Goal: Task Accomplishment & Management: Manage account settings

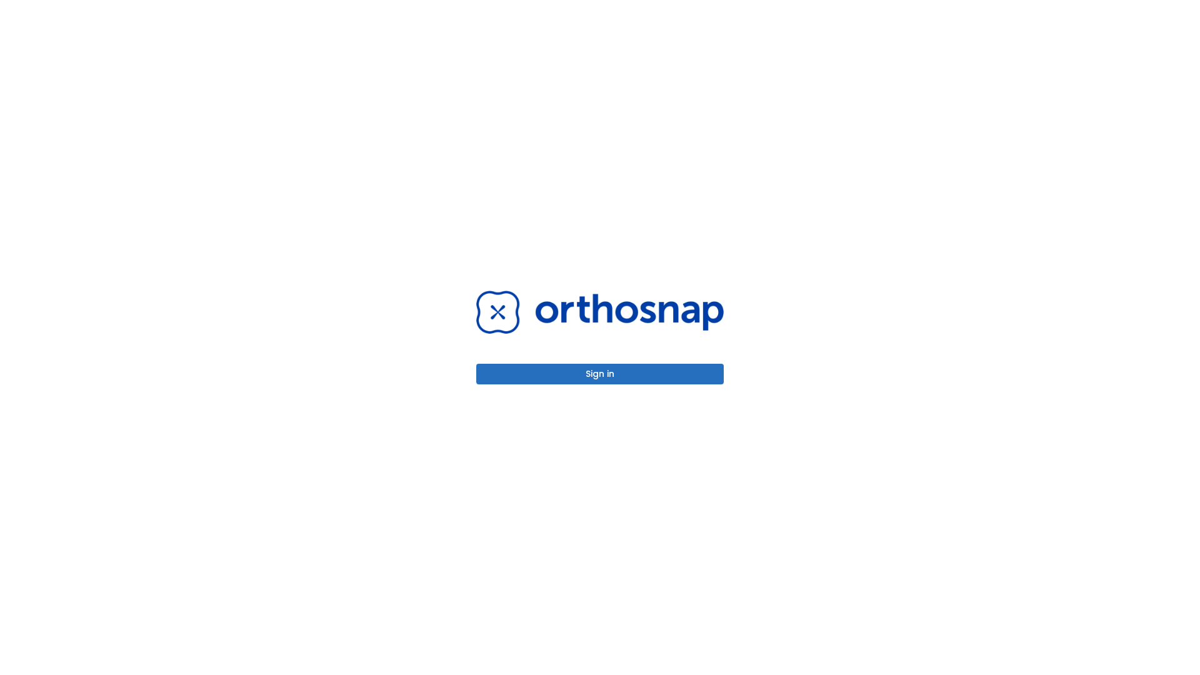
click at [600, 374] on button "Sign in" at bounding box center [599, 374] width 247 height 21
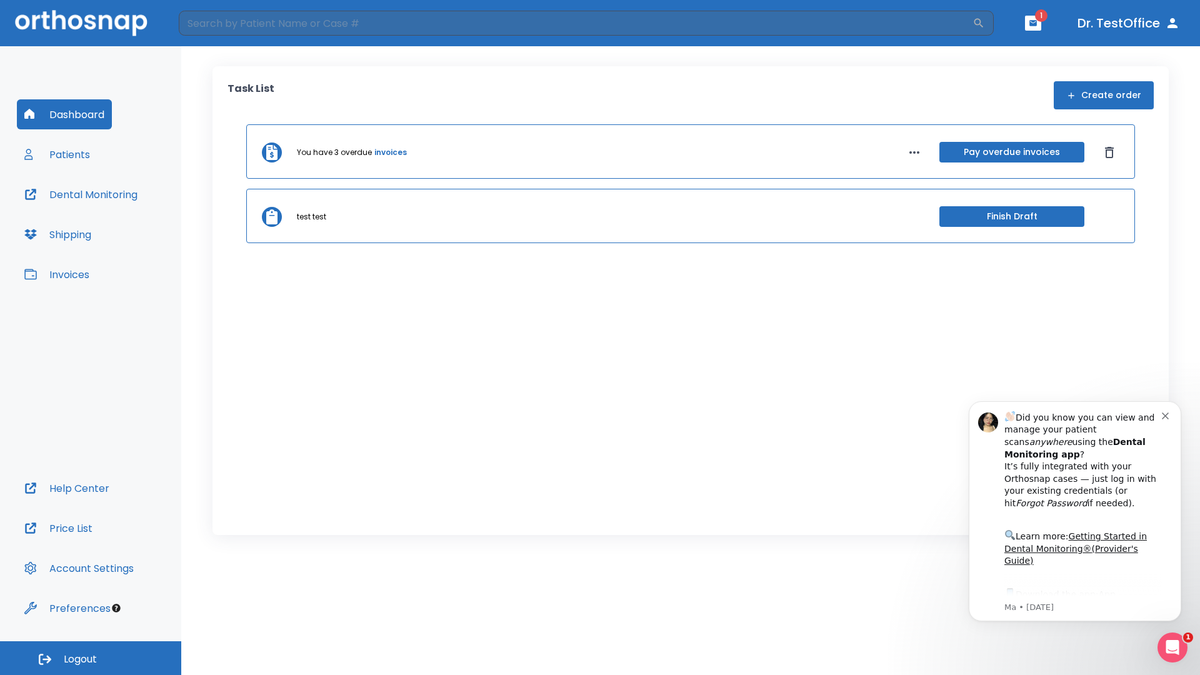
click at [91, 658] on span "Logout" at bounding box center [80, 659] width 33 height 14
